Goal: Transaction & Acquisition: Purchase product/service

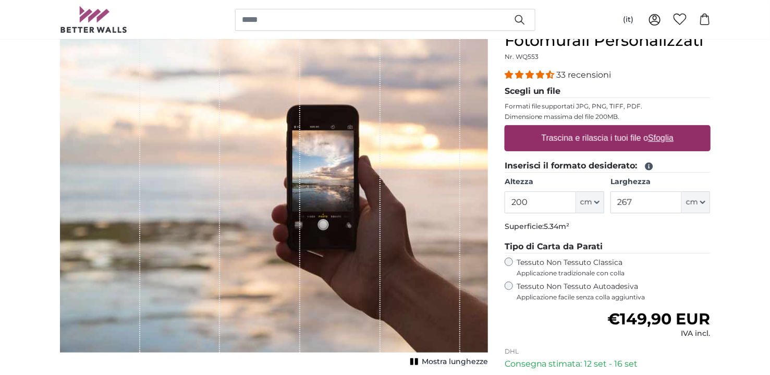
click at [512, 198] on input "200" at bounding box center [540, 202] width 71 height 22
type input "300"
click at [618, 201] on input "267" at bounding box center [645, 202] width 71 height 22
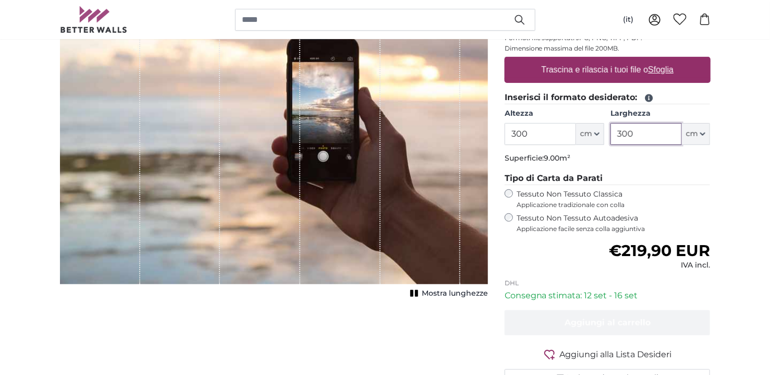
scroll to position [104, 0]
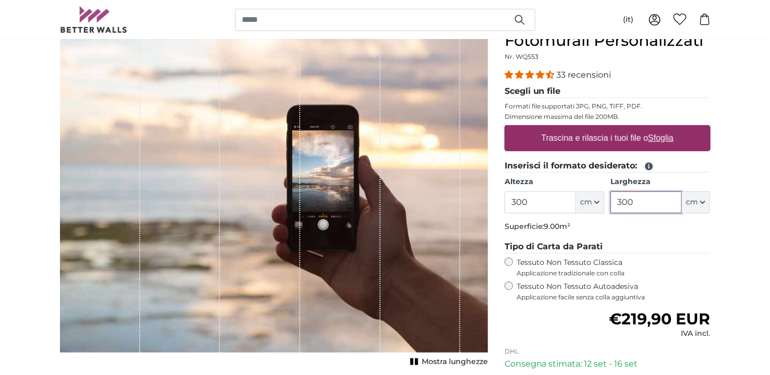
type input "300"
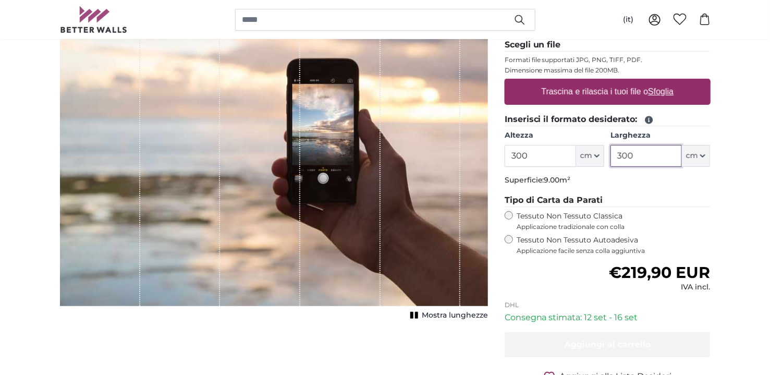
scroll to position [156, 0]
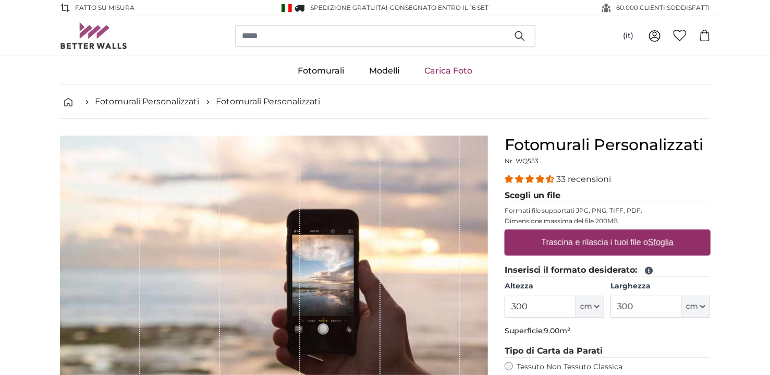
scroll to position [52, 0]
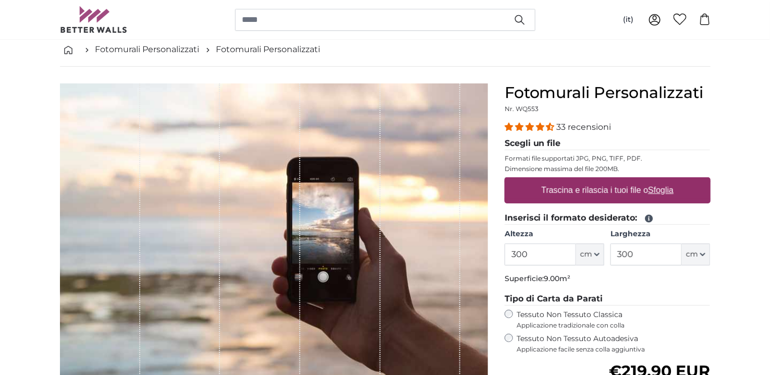
click at [658, 188] on u "Sfoglia" at bounding box center [661, 190] width 26 height 9
click at [658, 180] on input "Trascina e rilascia i tuoi file o Sfoglia" at bounding box center [608, 178] width 206 height 3
type input "**********"
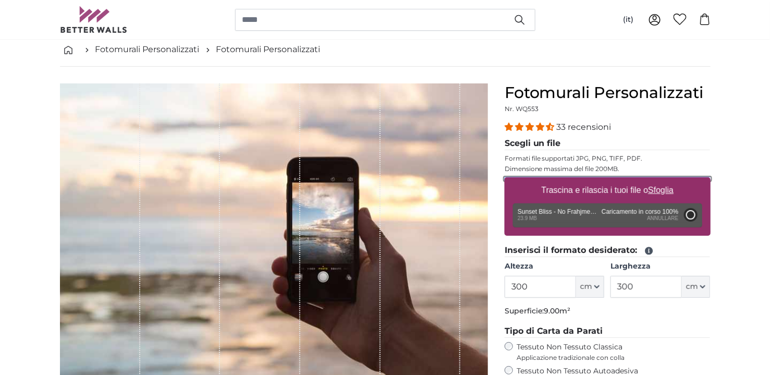
type input "200"
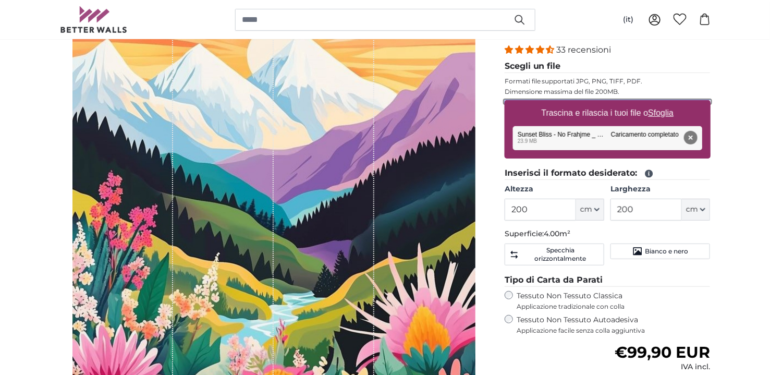
scroll to position [104, 0]
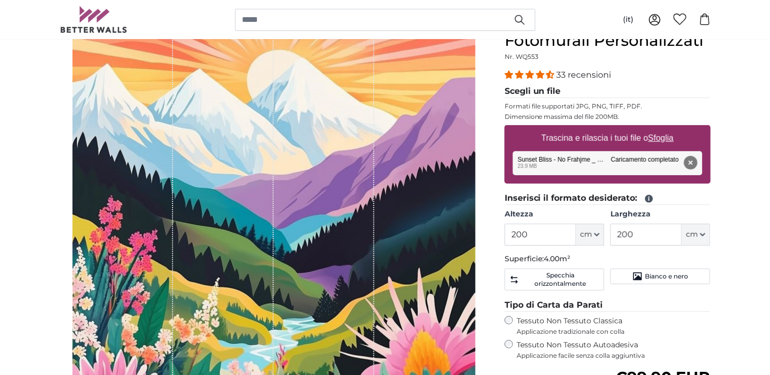
click at [657, 136] on u "Sfoglia" at bounding box center [661, 137] width 26 height 9
click at [657, 128] on input "Trascina e rilascia i tuoi file o Sfoglia" at bounding box center [608, 126] width 206 height 3
type input "**********"
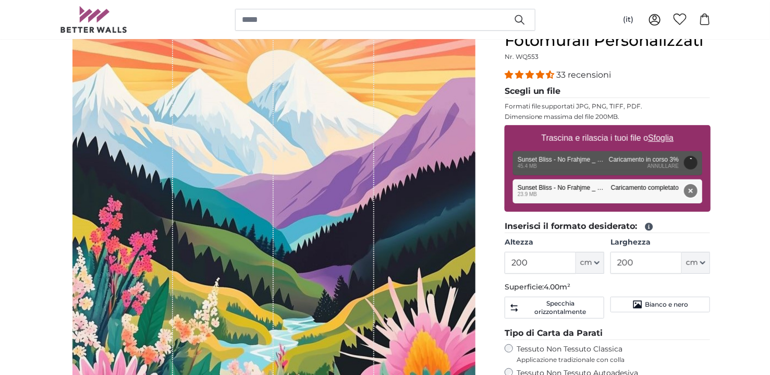
click at [690, 190] on button "Rimuovi" at bounding box center [690, 191] width 14 height 14
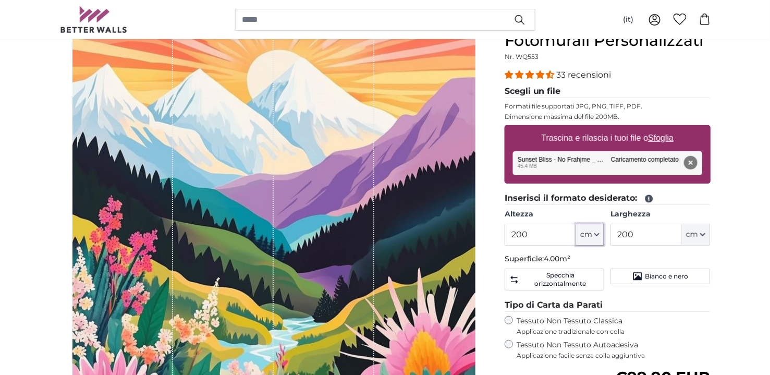
click at [597, 233] on icon "button" at bounding box center [596, 234] width 5 height 5
click at [514, 235] on input "200" at bounding box center [540, 235] width 71 height 22
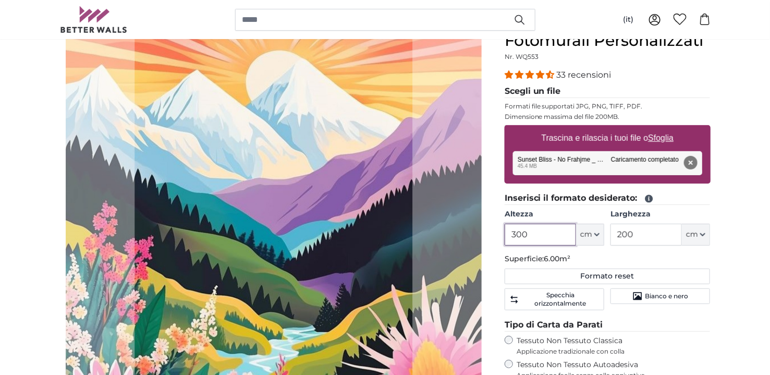
type input "300"
click at [614, 230] on input "200" at bounding box center [645, 235] width 71 height 22
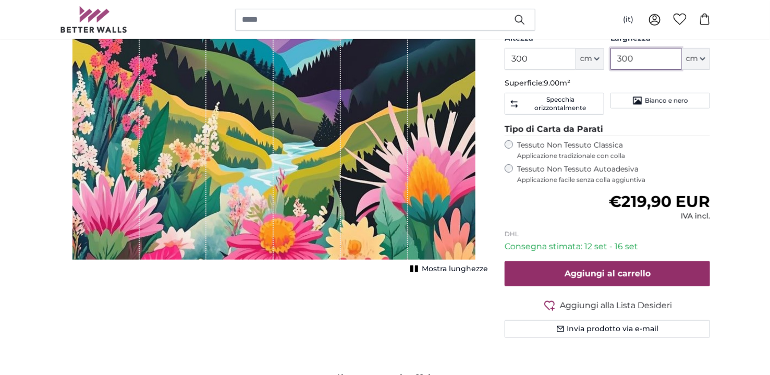
scroll to position [313, 0]
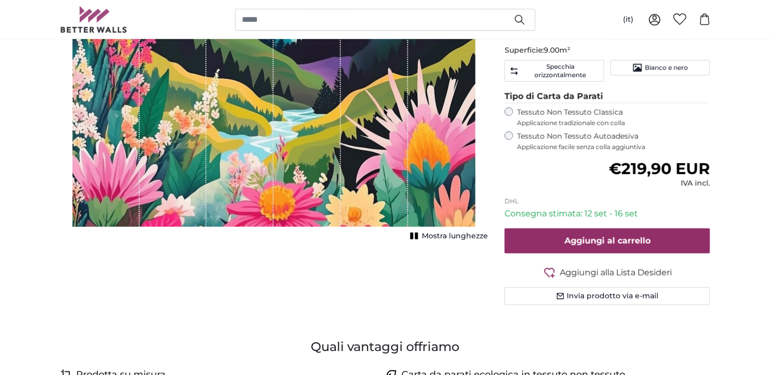
type input "300"
click at [640, 270] on span "Aggiungi alla Lista Desideri" at bounding box center [616, 272] width 112 height 13
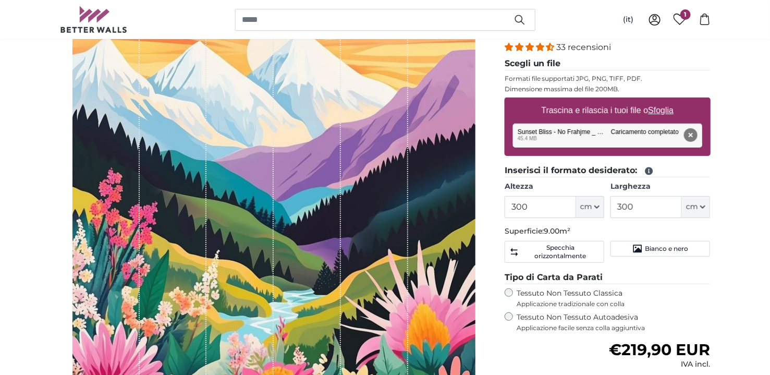
scroll to position [156, 0]
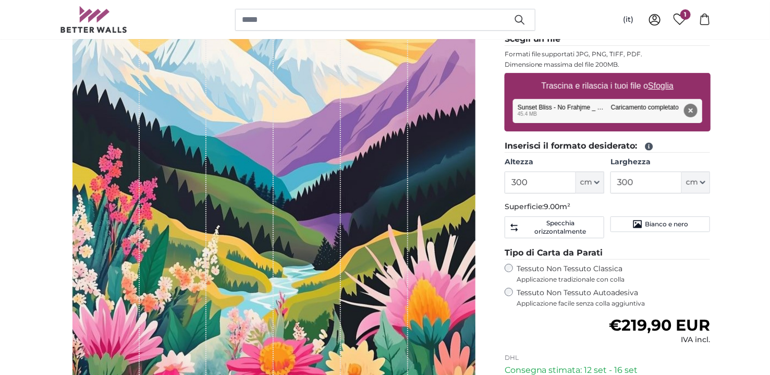
click at [661, 85] on u "Sfoglia" at bounding box center [661, 85] width 26 height 9
click at [661, 76] on input "Trascina e rilascia i tuoi file o Sfoglia" at bounding box center [608, 74] width 206 height 3
type input "**********"
click at [659, 82] on u "Sfoglia" at bounding box center [661, 85] width 26 height 9
click at [659, 76] on input "Trascina e rilascia i tuoi file o Sfoglia" at bounding box center [608, 74] width 206 height 3
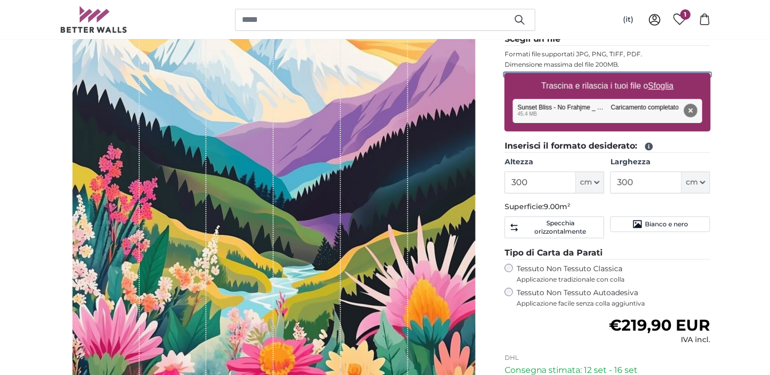
type input "**********"
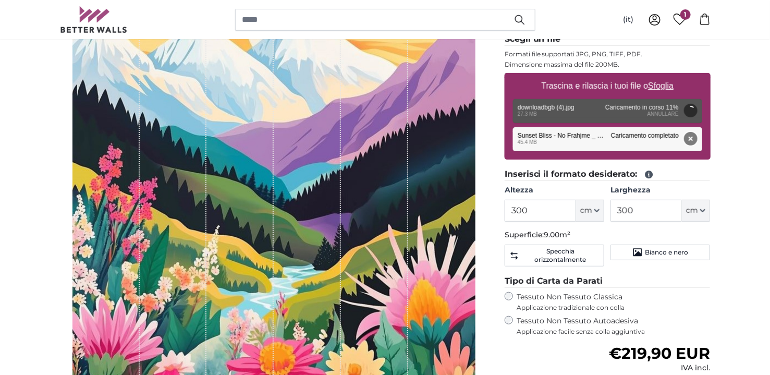
click at [688, 138] on button "Rimuovi" at bounding box center [690, 139] width 14 height 14
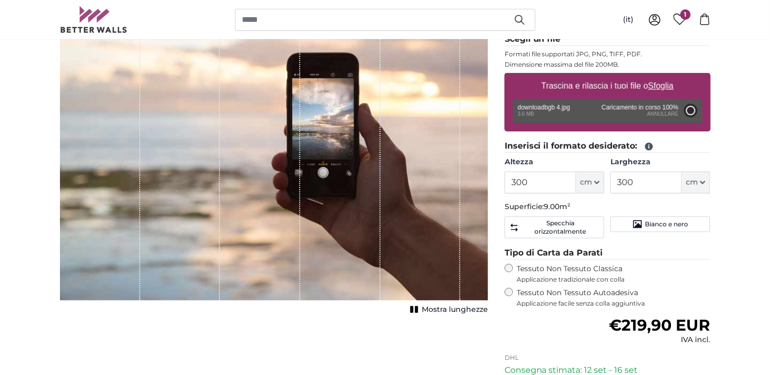
type input "200"
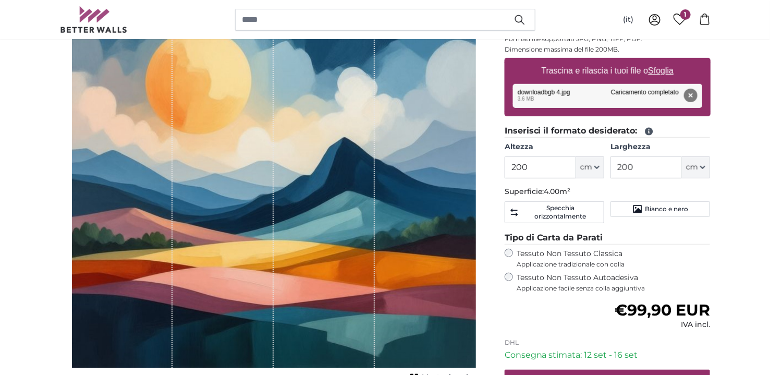
scroll to position [156, 0]
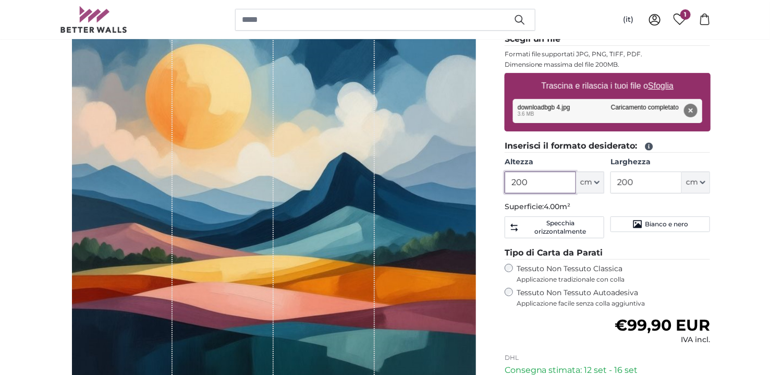
click at [512, 182] on input "200" at bounding box center [540, 182] width 71 height 22
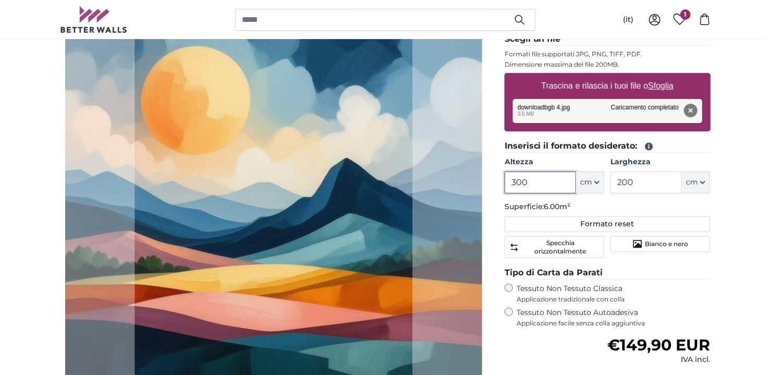
type input "300"
click at [616, 179] on input "200" at bounding box center [645, 182] width 71 height 22
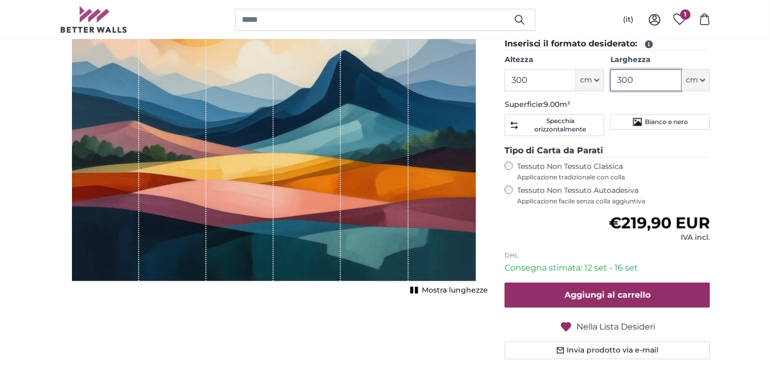
scroll to position [261, 0]
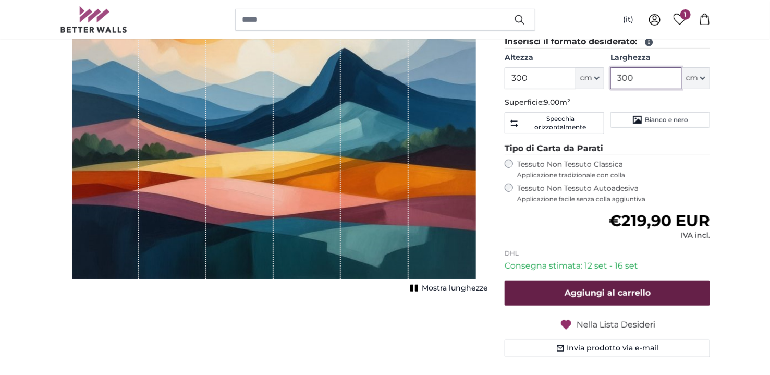
type input "300"
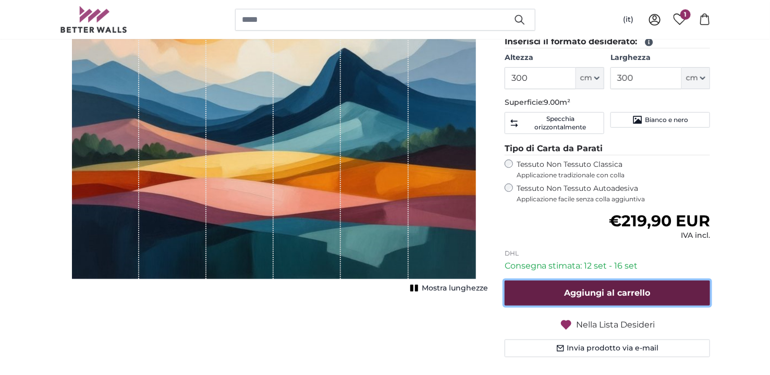
click at [594, 294] on span "Aggiungi al carrello" at bounding box center [607, 293] width 86 height 10
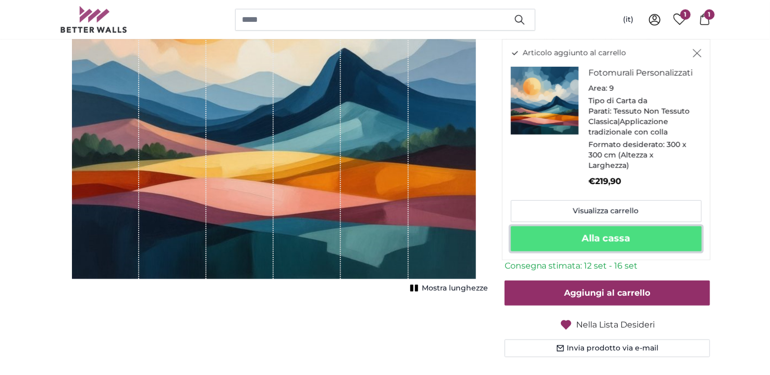
drag, startPoint x: 626, startPoint y: 244, endPoint x: 705, endPoint y: 236, distance: 79.1
click at [626, 244] on button "Alla cassa" at bounding box center [606, 238] width 191 height 25
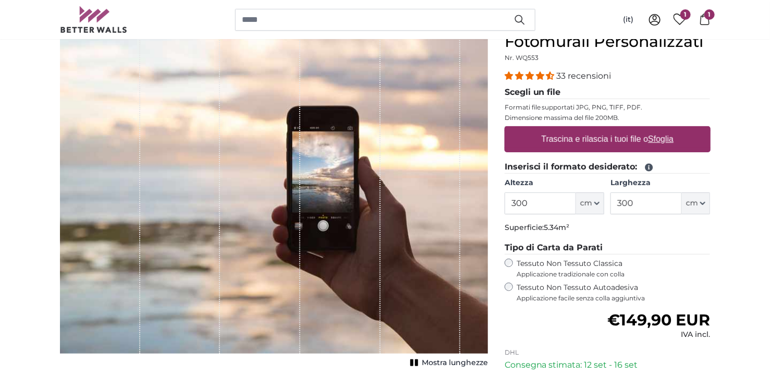
click at [704, 20] on icon at bounding box center [704, 19] width 11 height 11
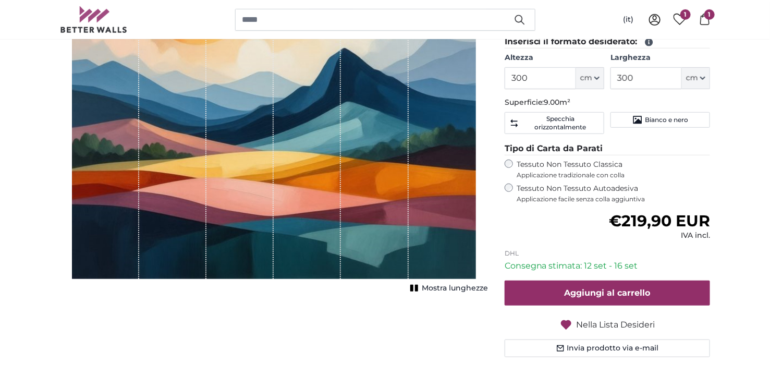
scroll to position [365, 0]
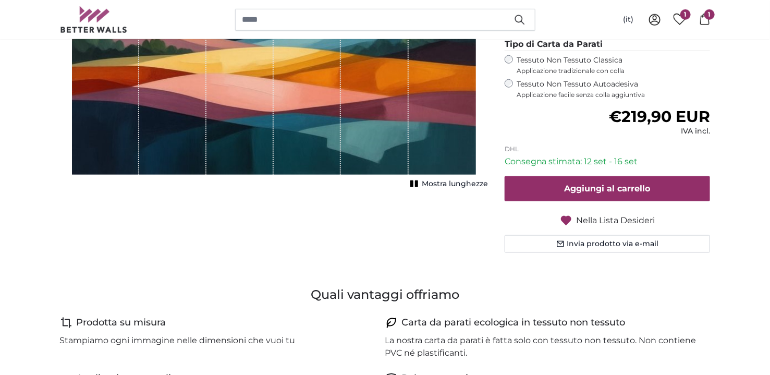
click at [630, 219] on span "Nella Lista Desideri" at bounding box center [615, 220] width 79 height 13
click at [627, 214] on span "Nella Lista Desideri" at bounding box center [615, 220] width 79 height 13
click at [572, 219] on span "Aggiungi alla Lista Desideri" at bounding box center [616, 220] width 112 height 13
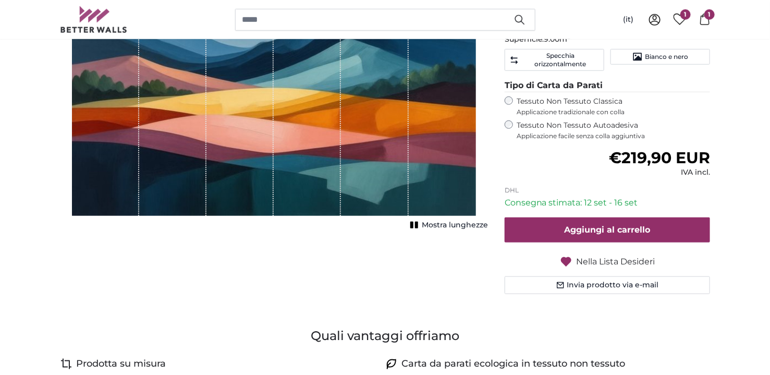
scroll to position [208, 0]
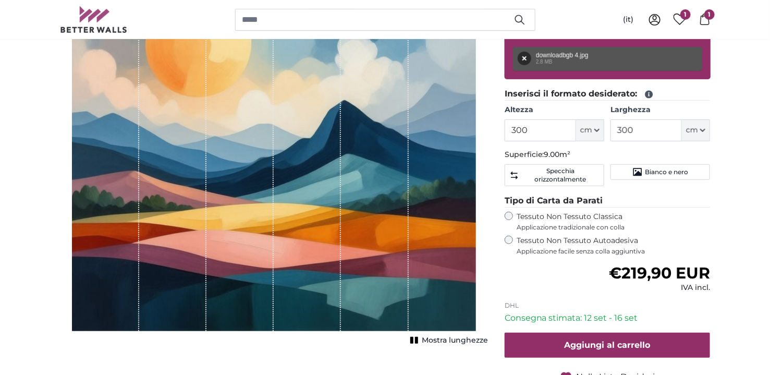
click at [681, 16] on span "1" at bounding box center [685, 14] width 10 height 10
